Goal: Task Accomplishment & Management: Use online tool/utility

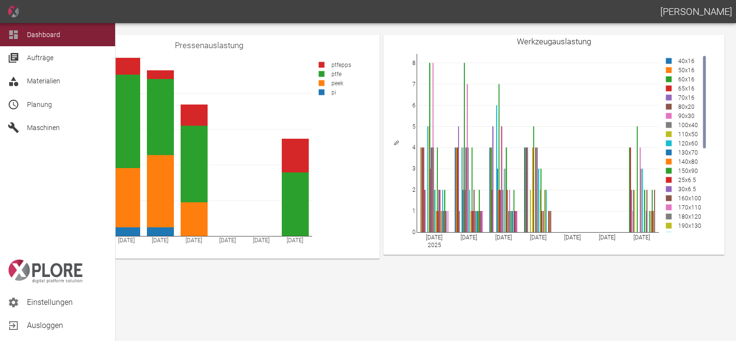
click at [22, 102] on div "Planung" at bounding box center [57, 104] width 115 height 23
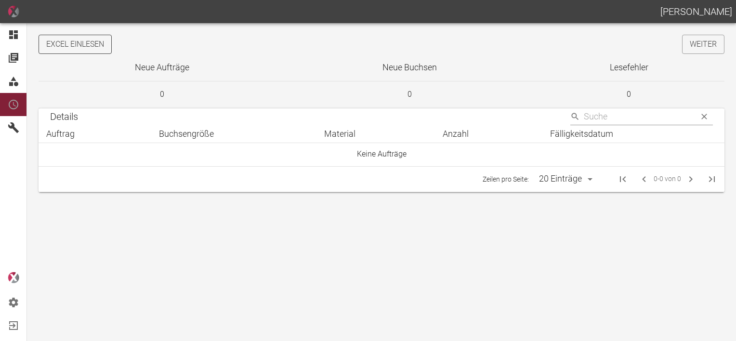
click at [110, 45] on button "Excel einlesen" at bounding box center [75, 44] width 73 height 19
click at [690, 48] on link "Weiter" at bounding box center [703, 44] width 42 height 19
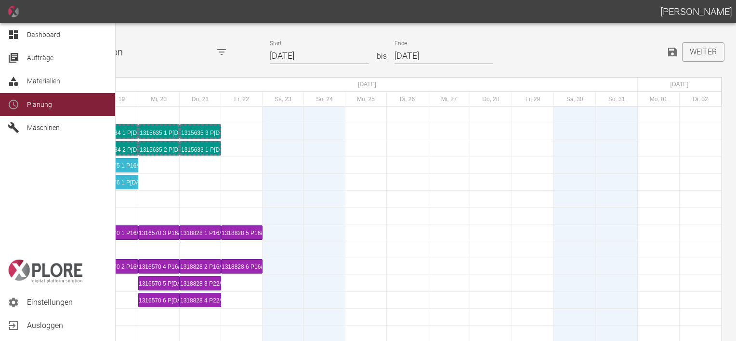
click at [17, 34] on icon at bounding box center [13, 34] width 9 height 9
